Goal: Check status: Check status

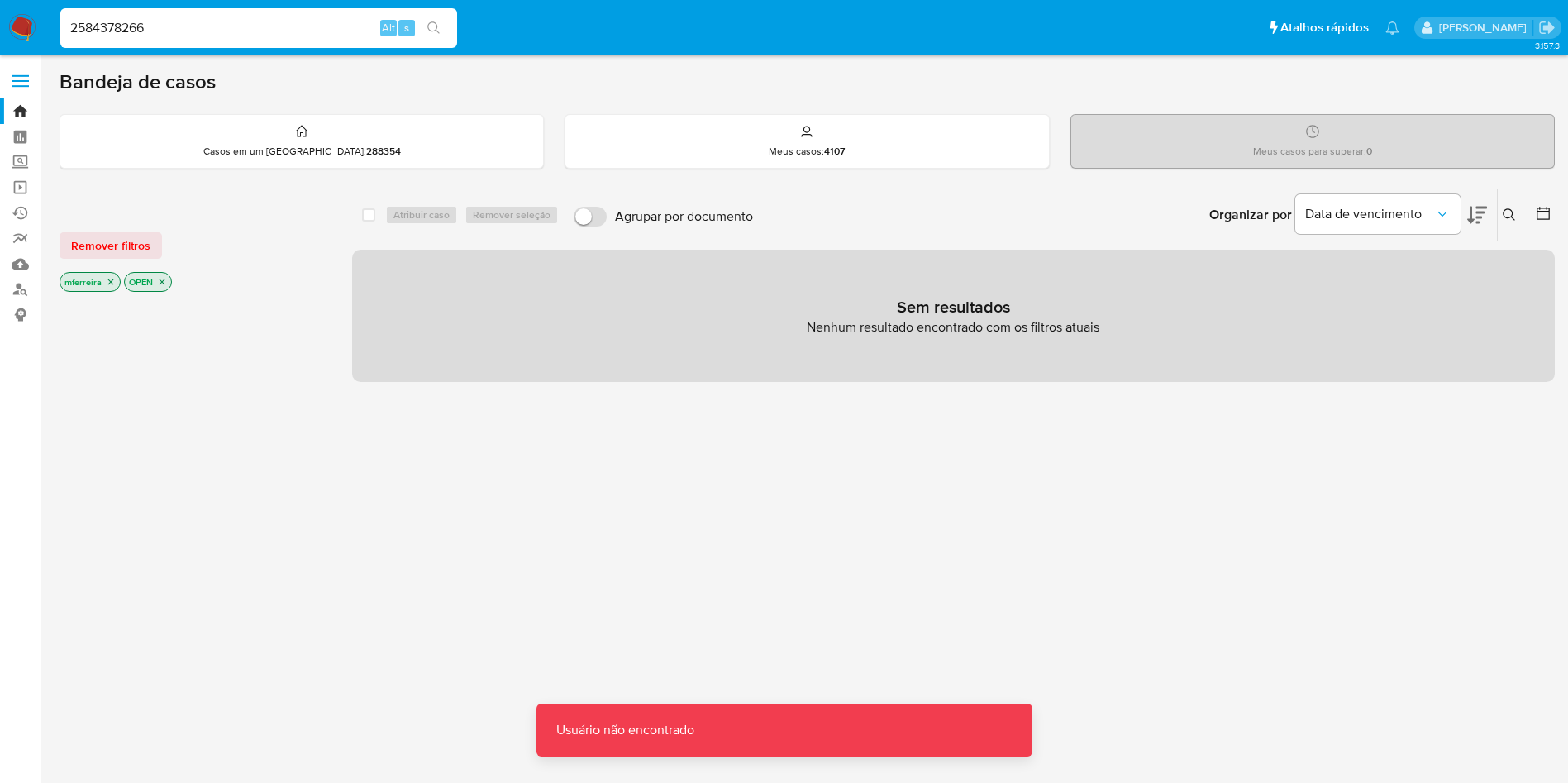
click at [278, 27] on input "2584378266" at bounding box center [258, 27] width 397 height 22
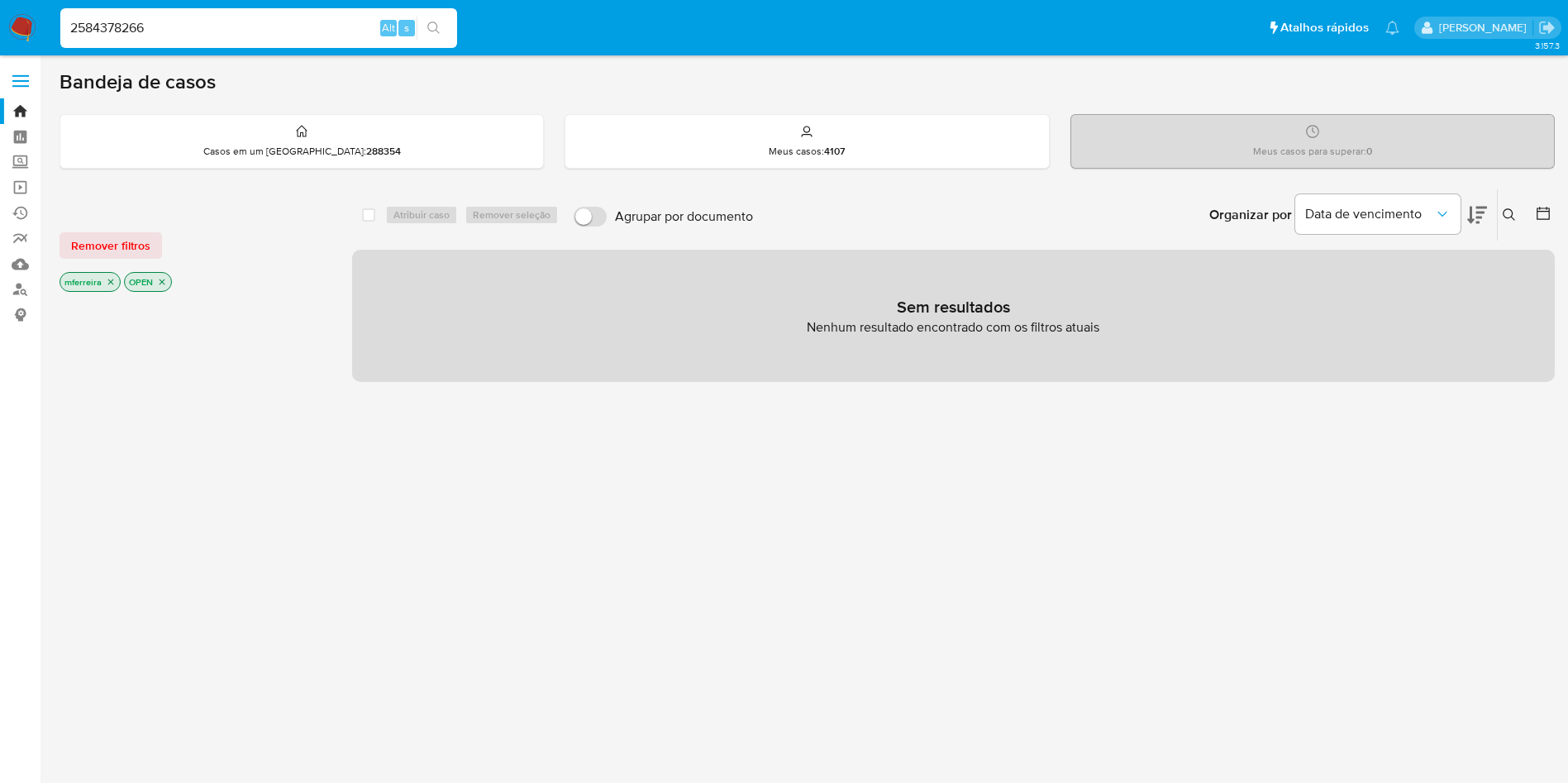
type input "2584378266"
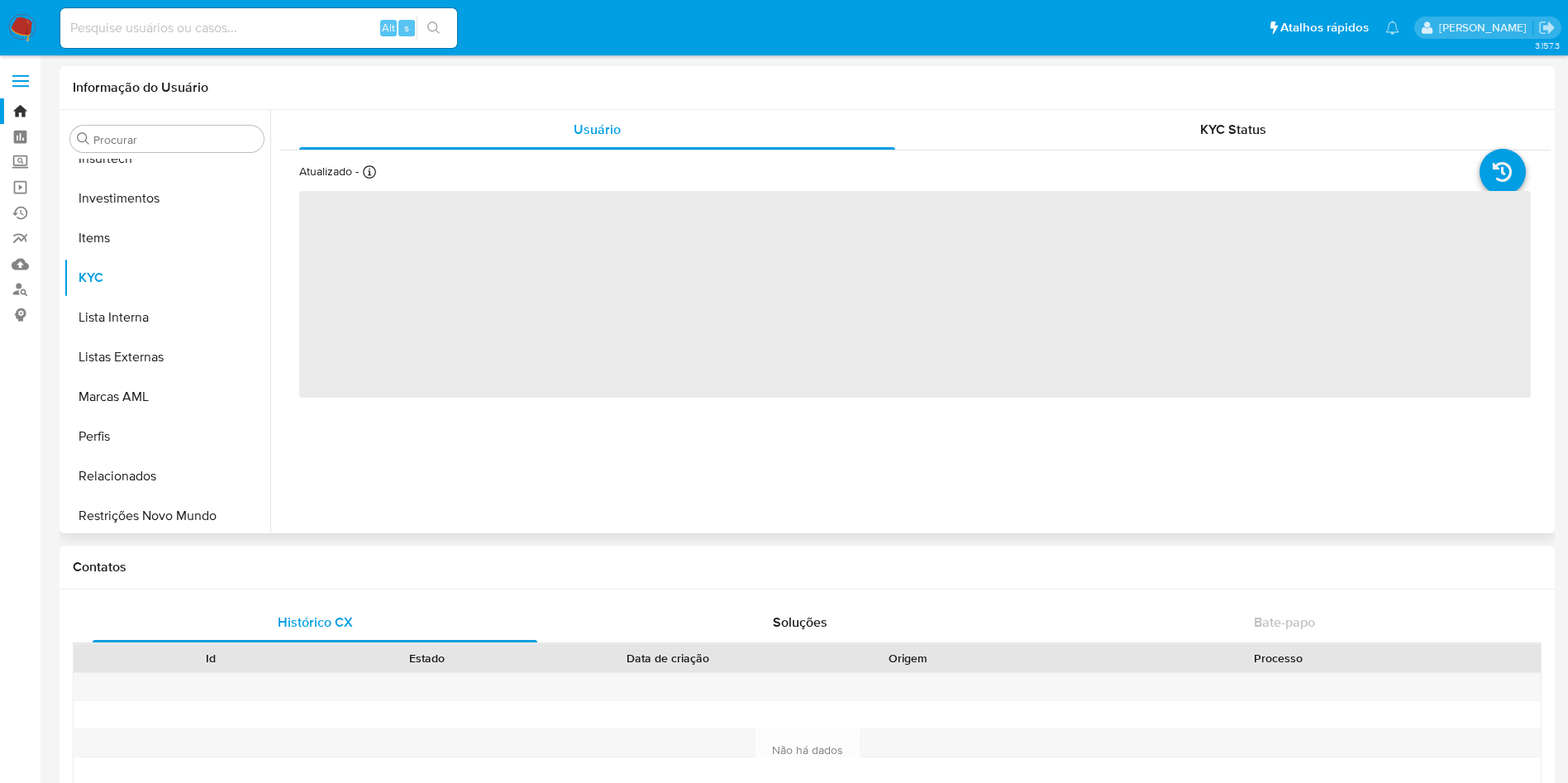
scroll to position [777, 0]
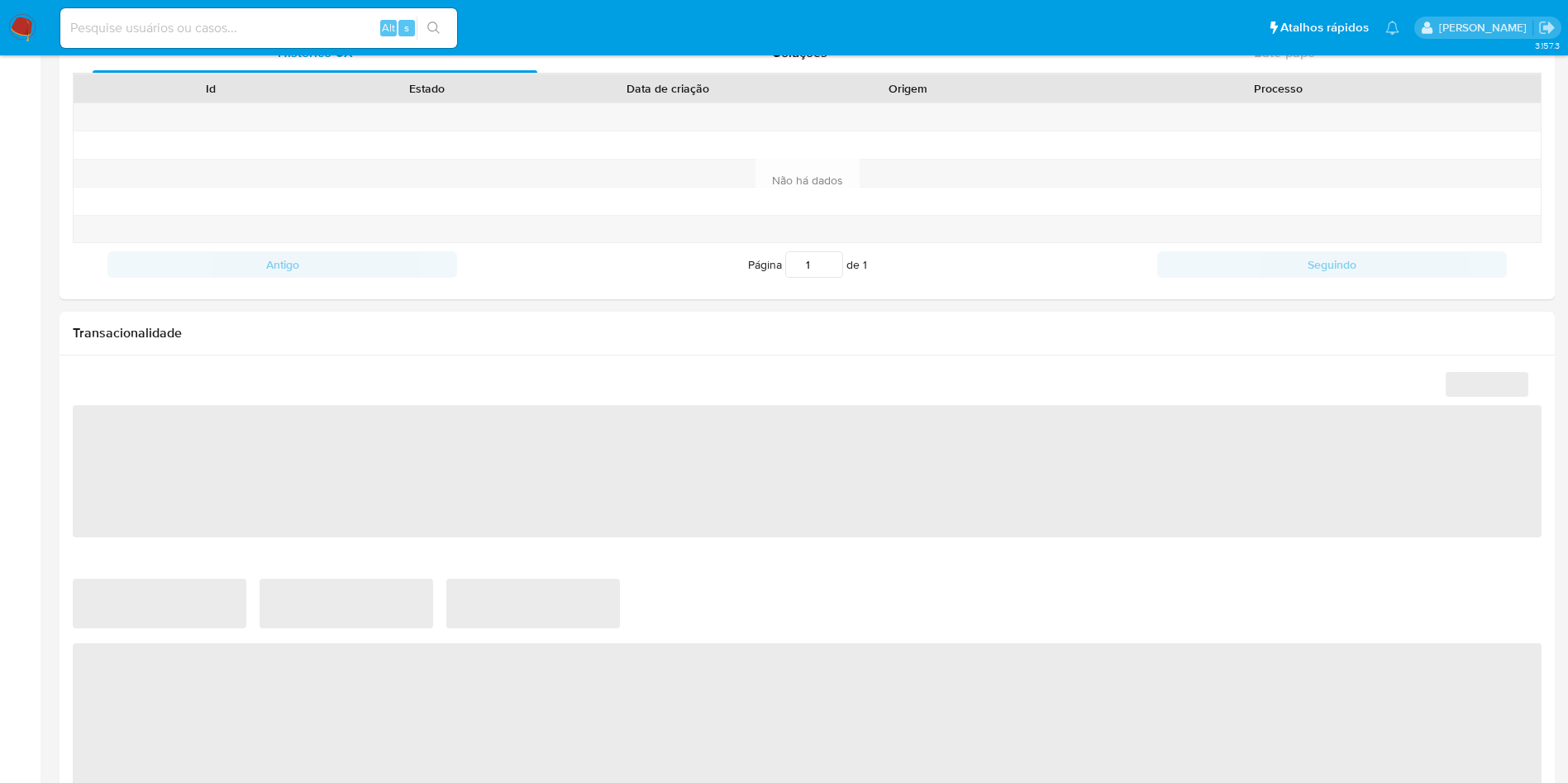
select select "10"
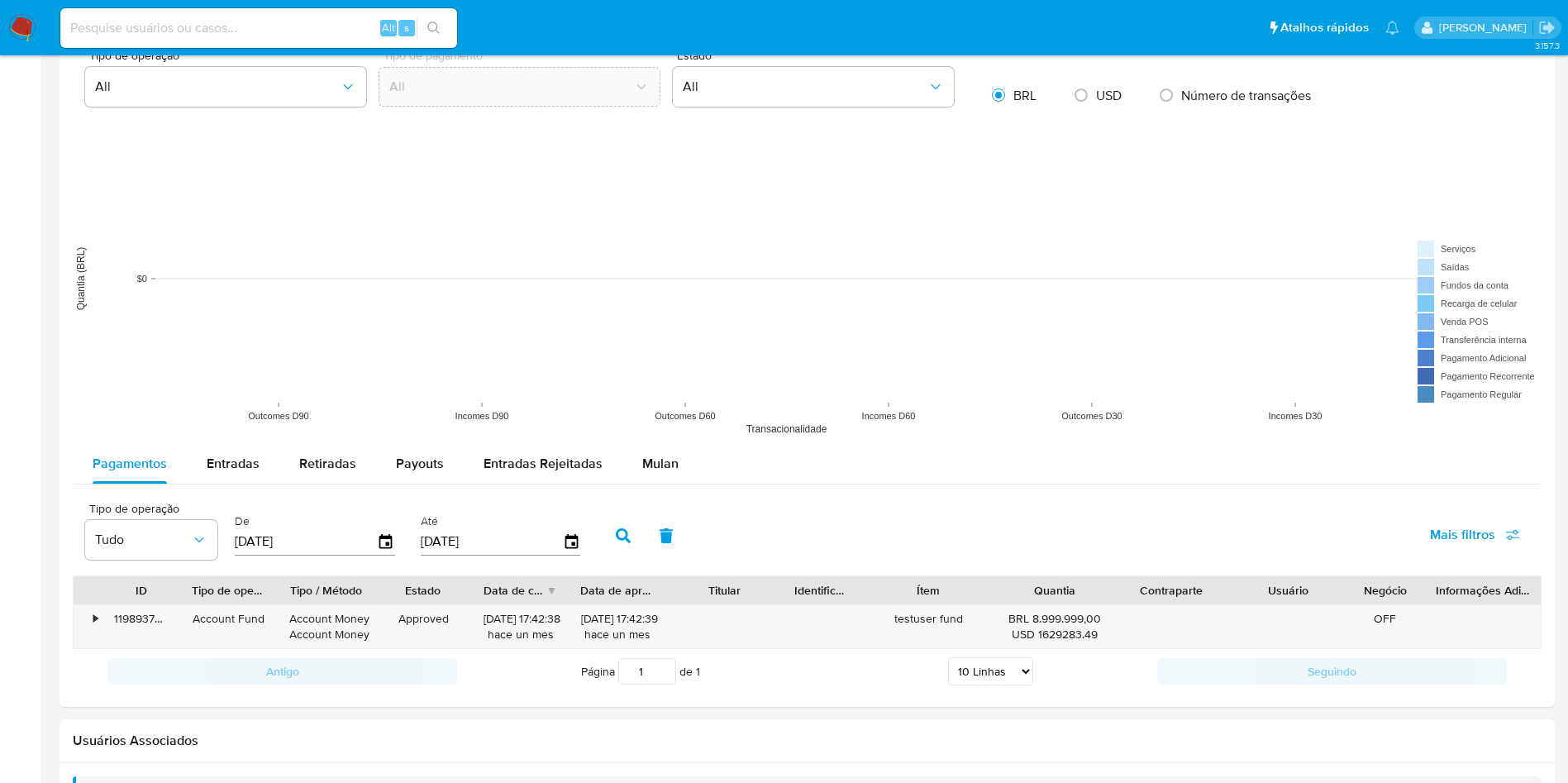
scroll to position [1153, 0]
click at [256, 479] on div "Entradas" at bounding box center [233, 463] width 53 height 39
select select "10"
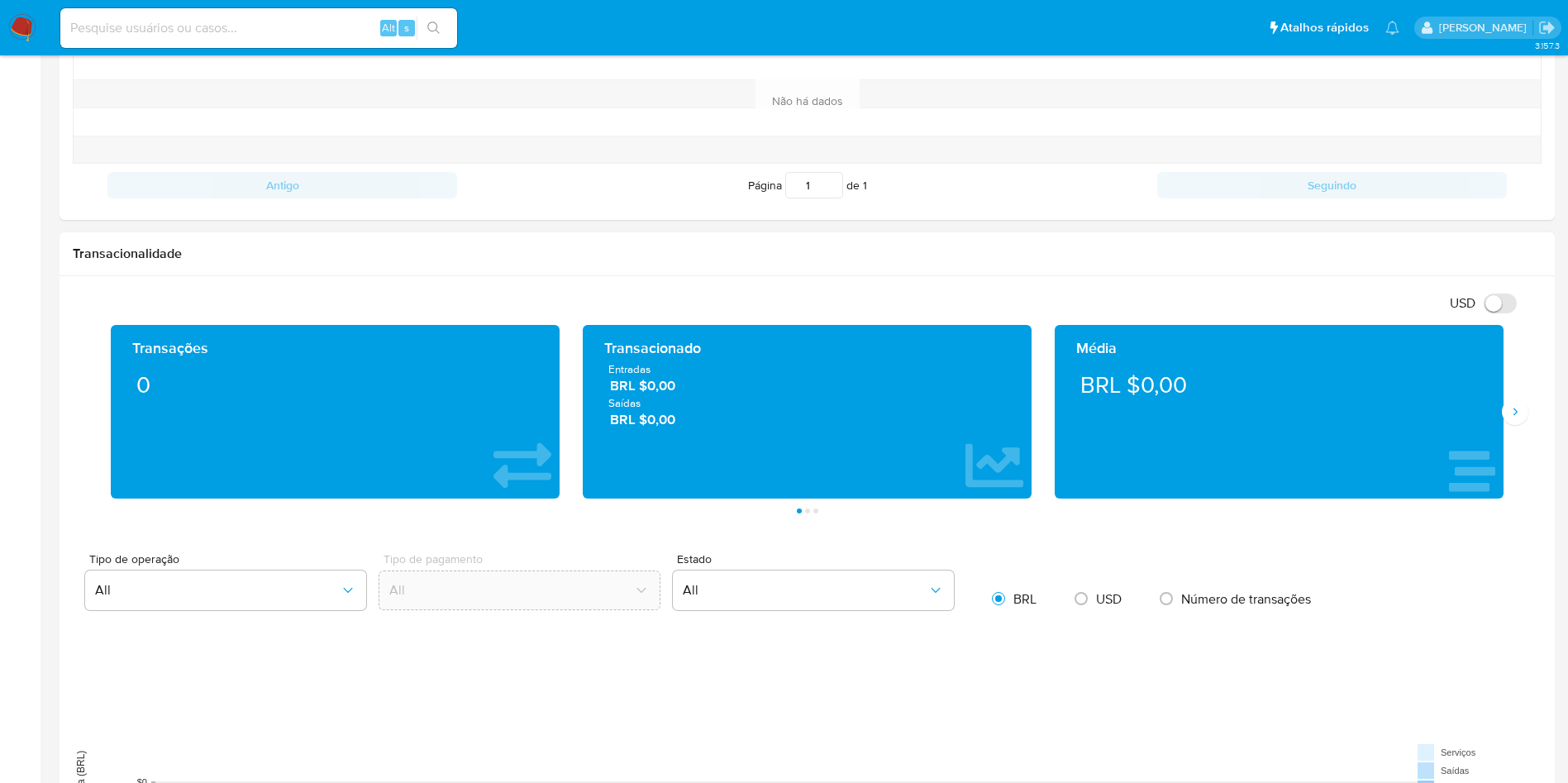
scroll to position [650, 0]
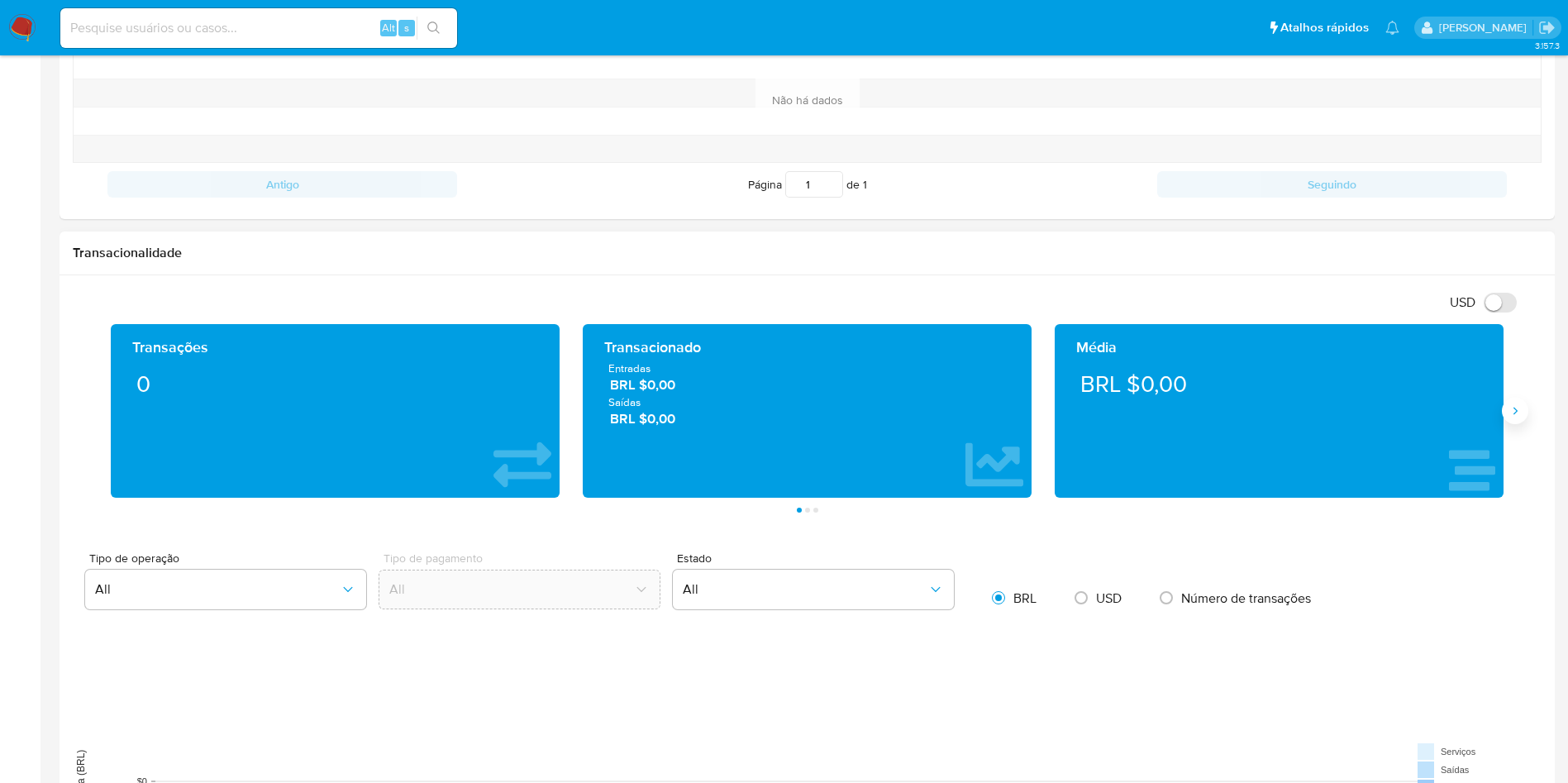
click at [1508, 410] on button "Siguiente" at bounding box center [1514, 410] width 26 height 26
